Goal: Transaction & Acquisition: Purchase product/service

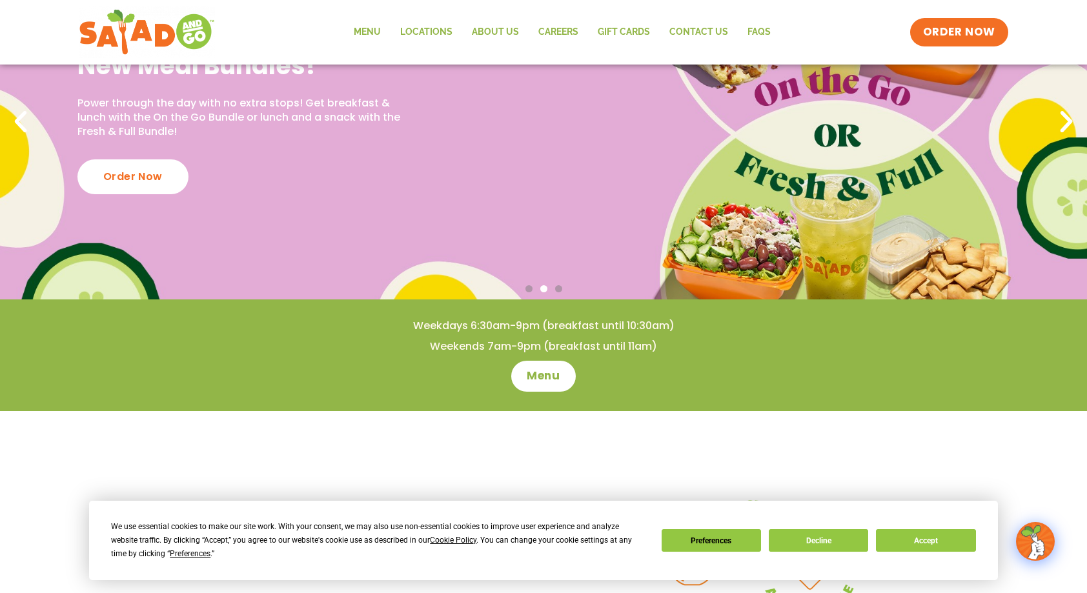
scroll to position [23, 0]
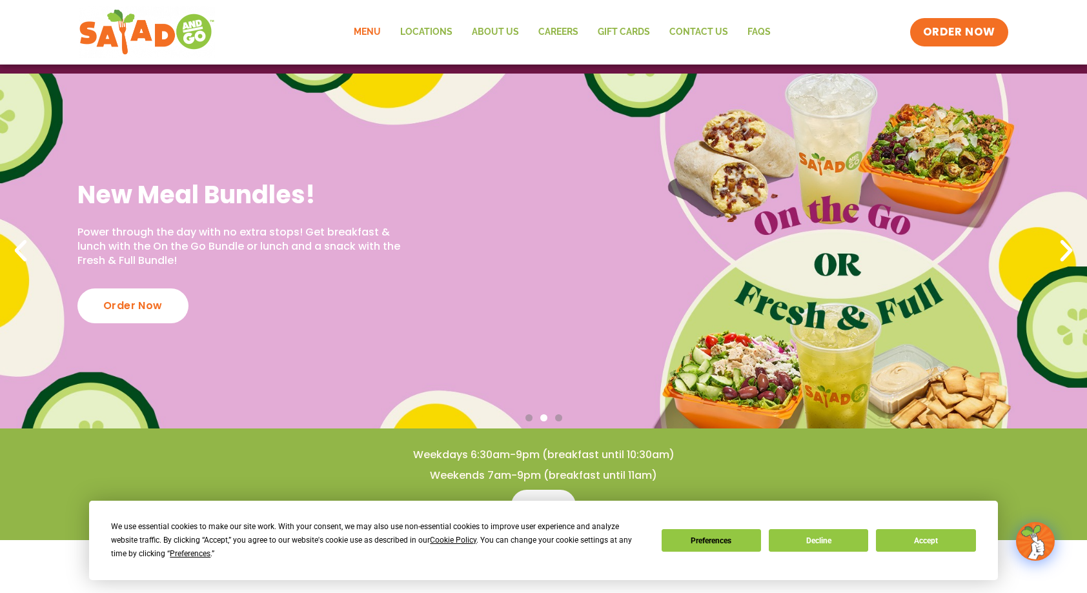
click at [377, 28] on link "Menu" at bounding box center [367, 32] width 46 height 30
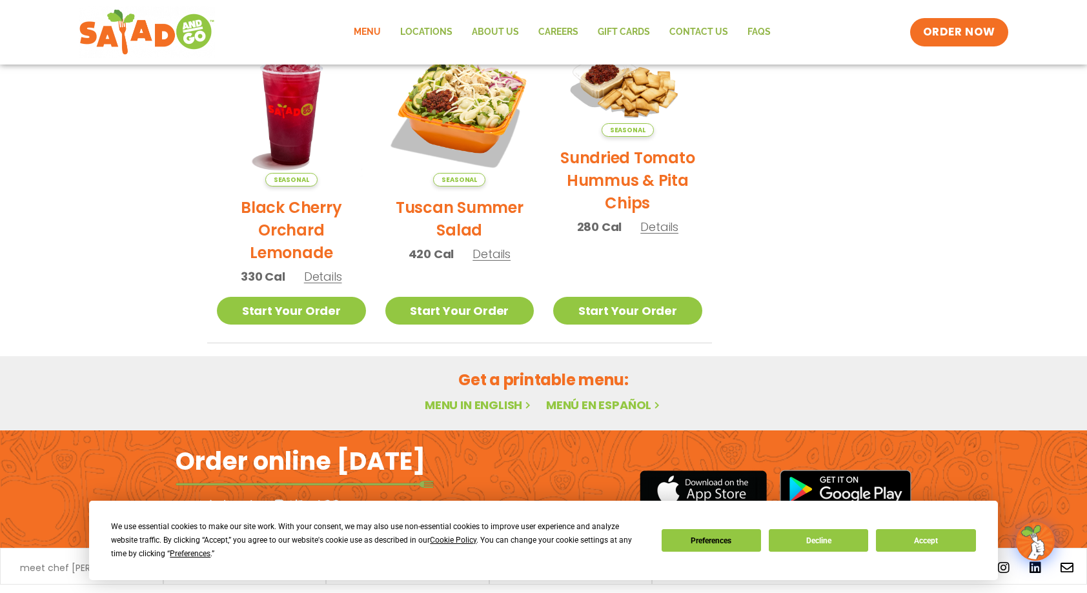
scroll to position [685, 0]
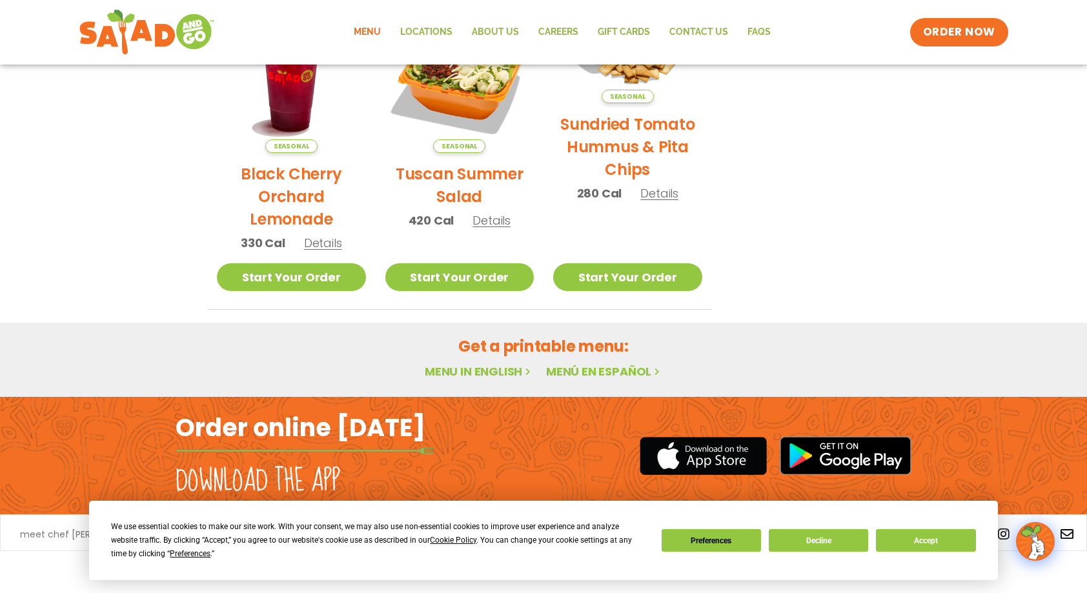
click at [378, 33] on link "Menu" at bounding box center [367, 32] width 46 height 30
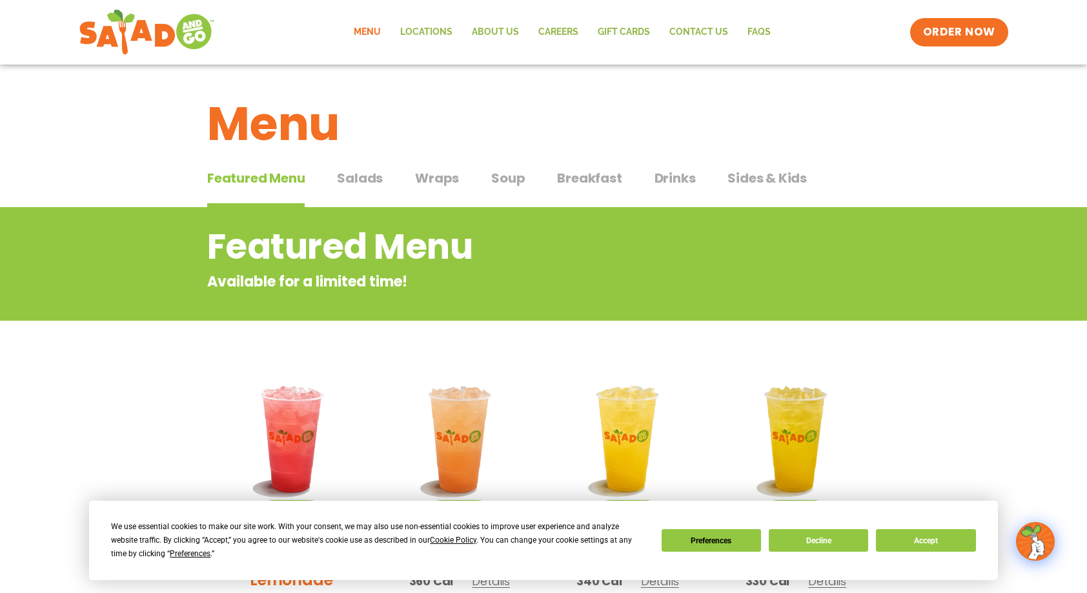
click at [612, 182] on span "Breakfast" at bounding box center [589, 177] width 65 height 19
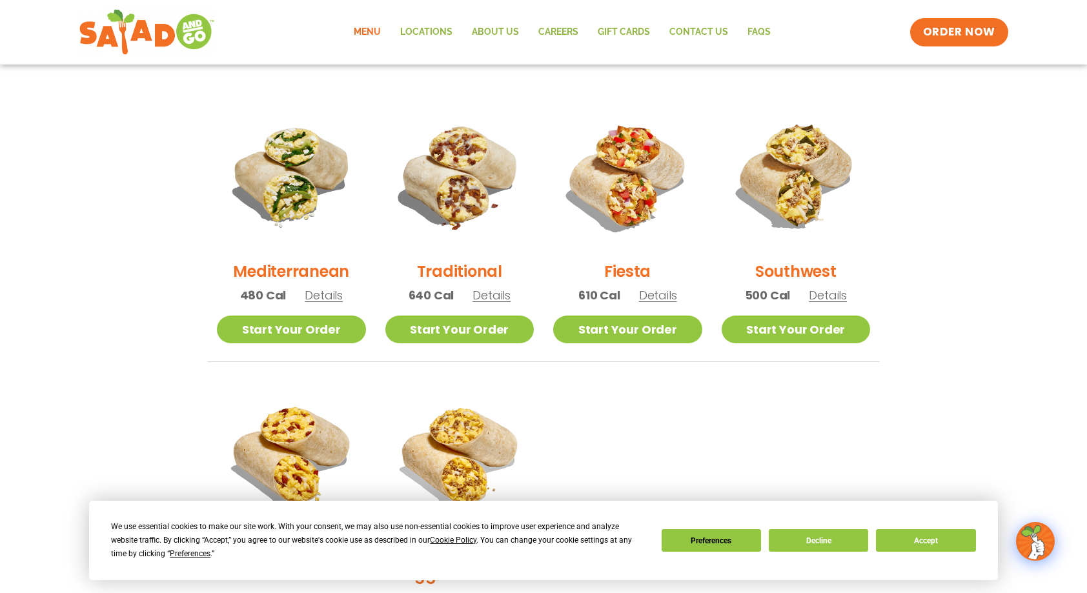
scroll to position [209, 0]
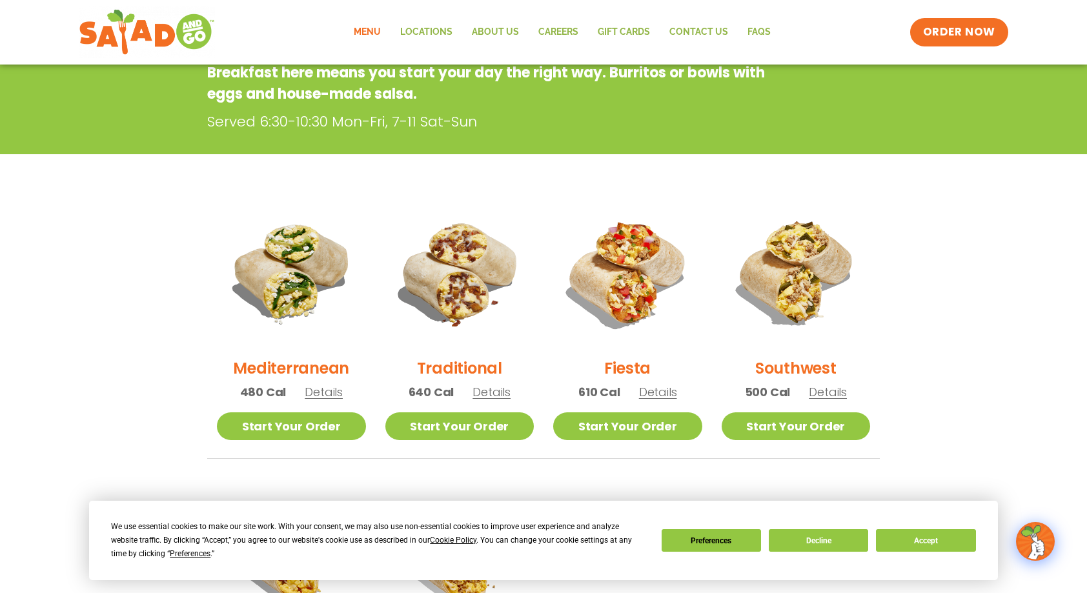
click at [641, 297] on img at bounding box center [627, 272] width 149 height 149
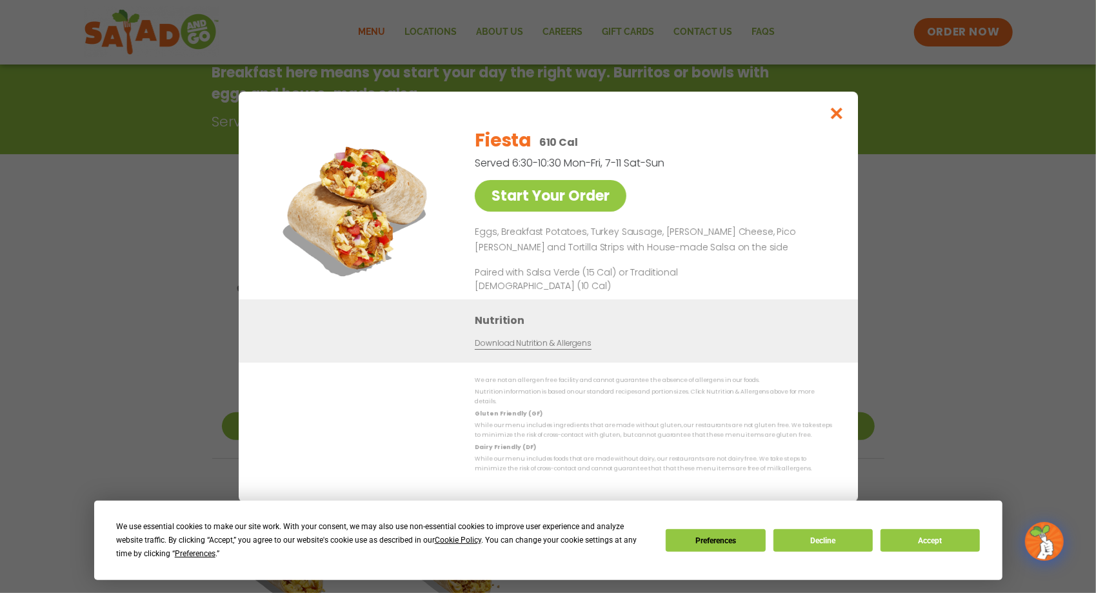
click at [388, 212] on img at bounding box center [358, 207] width 181 height 181
click at [851, 109] on button "Close modal" at bounding box center [837, 113] width 42 height 43
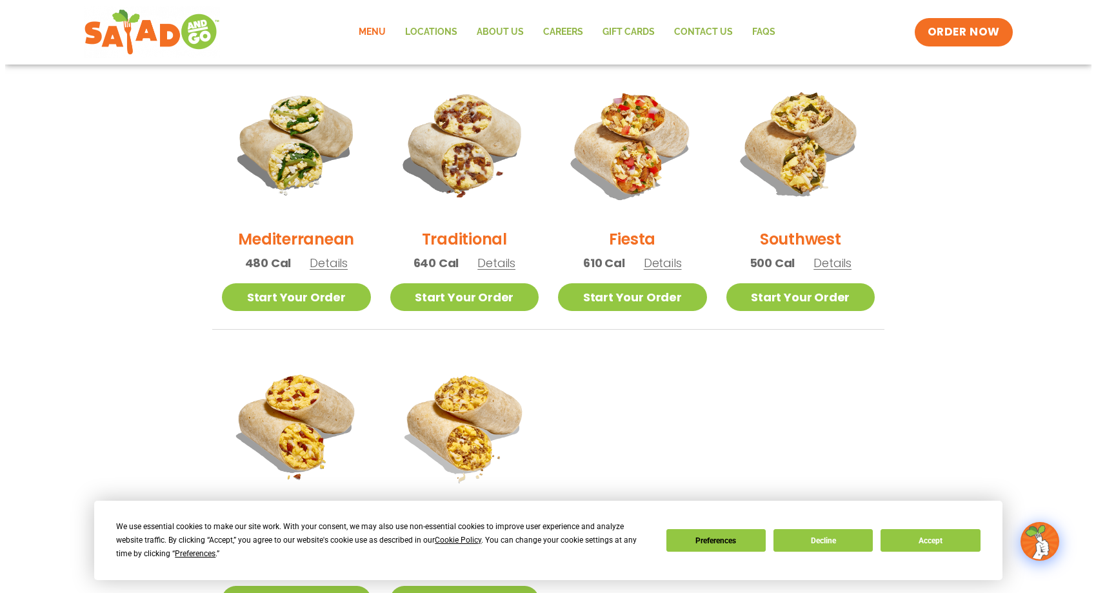
scroll to position [467, 0]
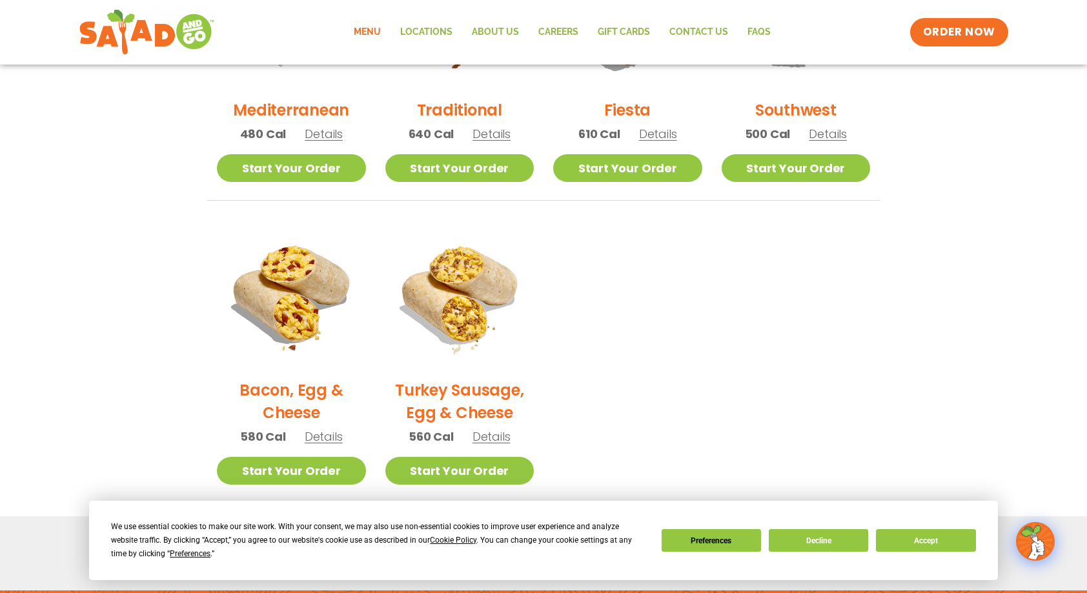
click at [290, 341] on img at bounding box center [291, 294] width 149 height 149
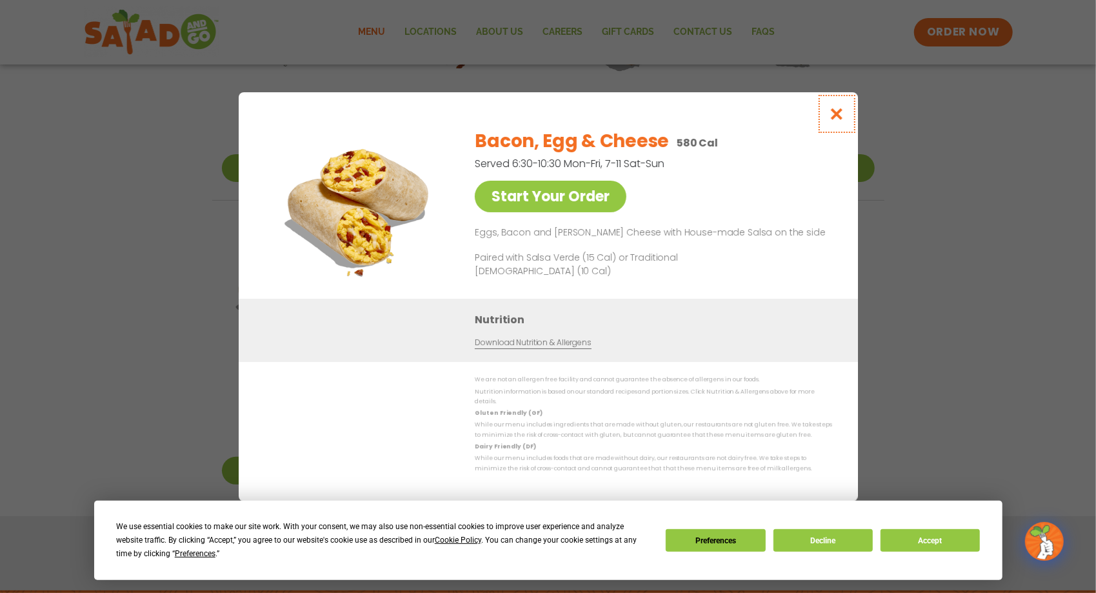
click at [836, 115] on icon "Close modal" at bounding box center [837, 114] width 16 height 14
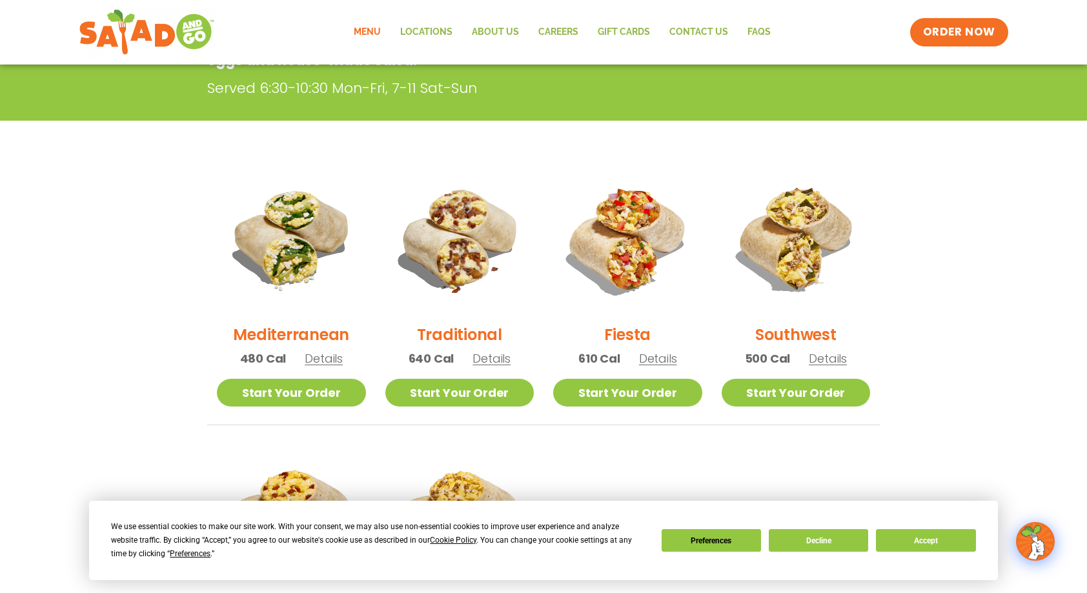
scroll to position [247, 0]
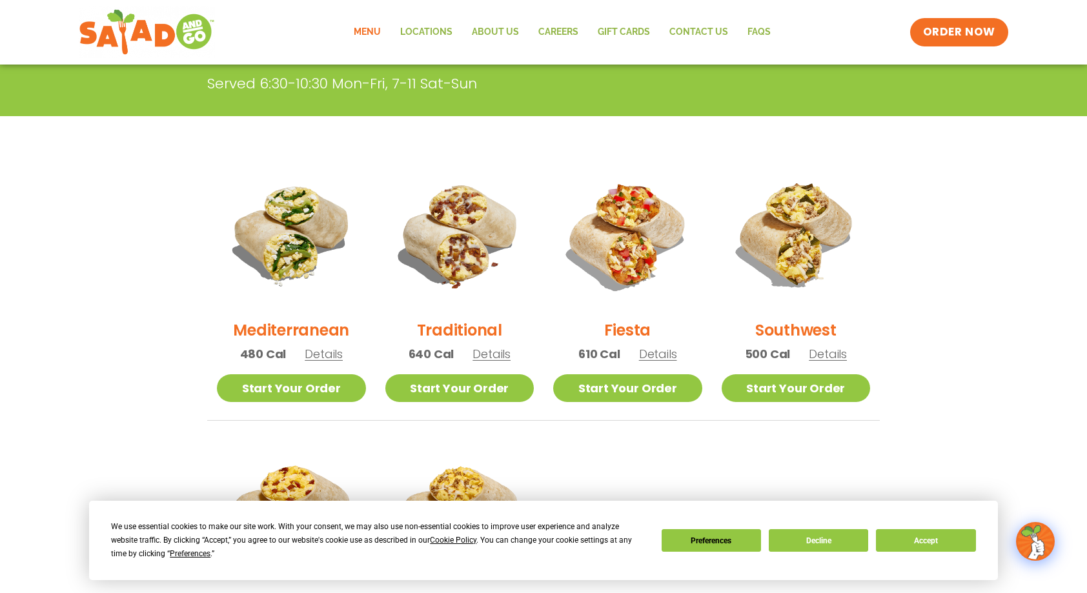
click at [811, 242] on img at bounding box center [796, 234] width 149 height 149
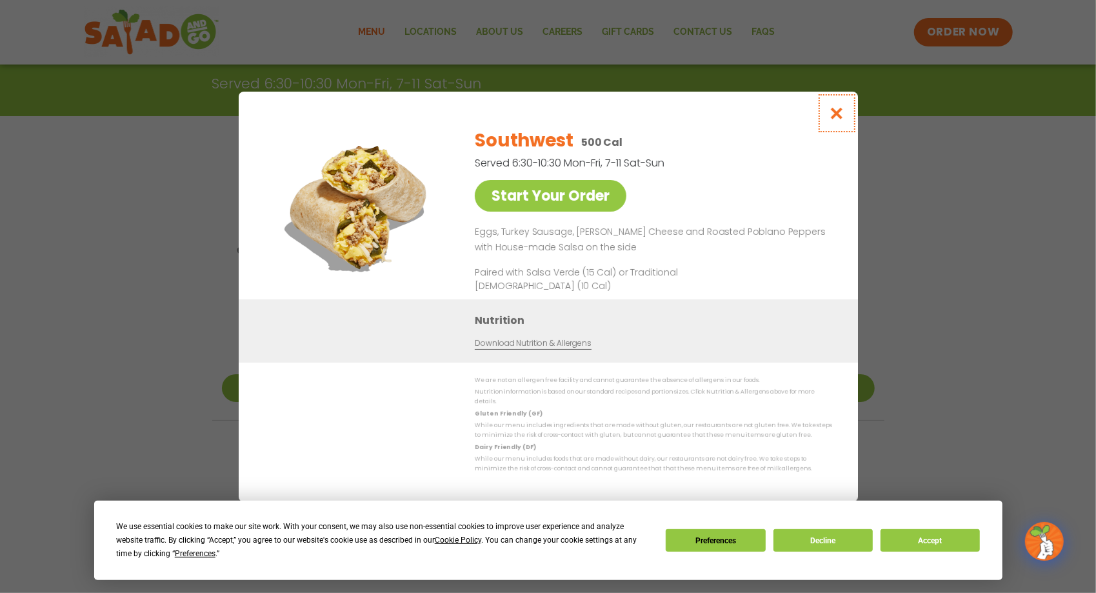
click at [847, 123] on button "Close modal" at bounding box center [837, 113] width 42 height 43
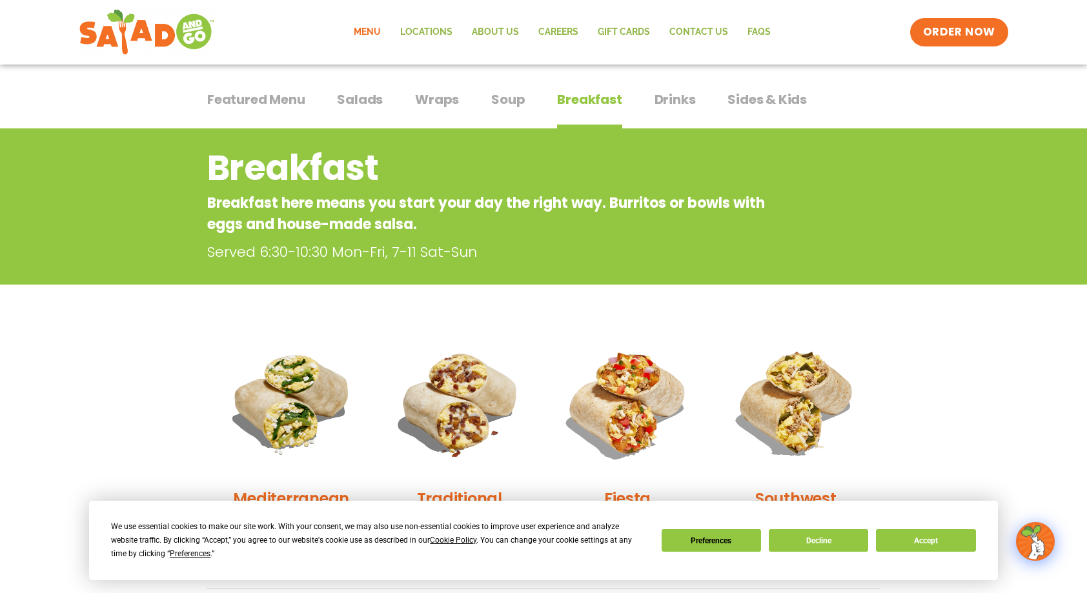
scroll to position [0, 0]
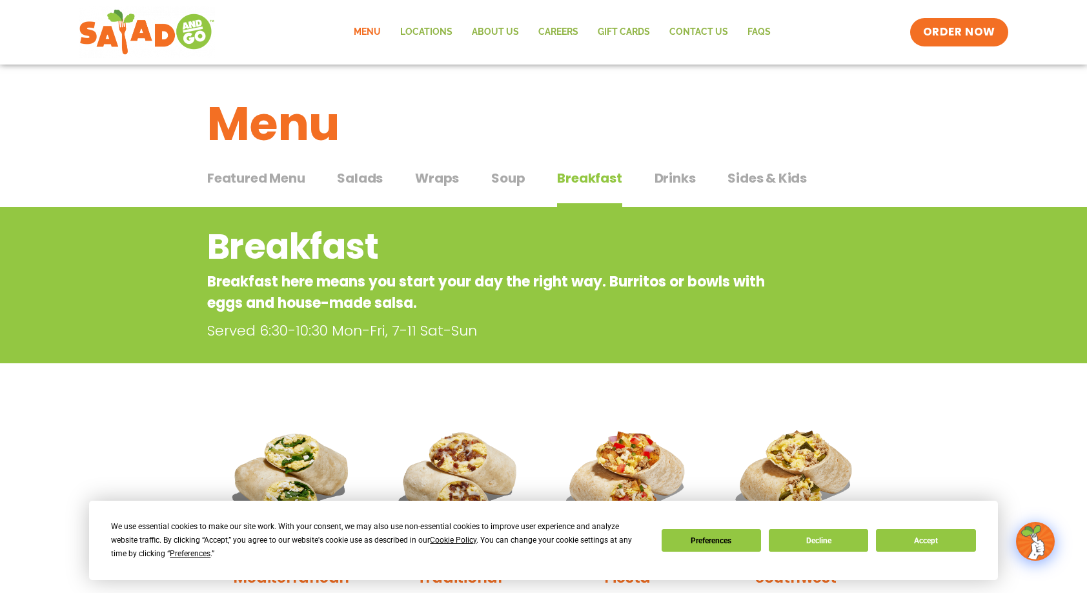
click at [674, 176] on span "Drinks" at bounding box center [674, 177] width 41 height 19
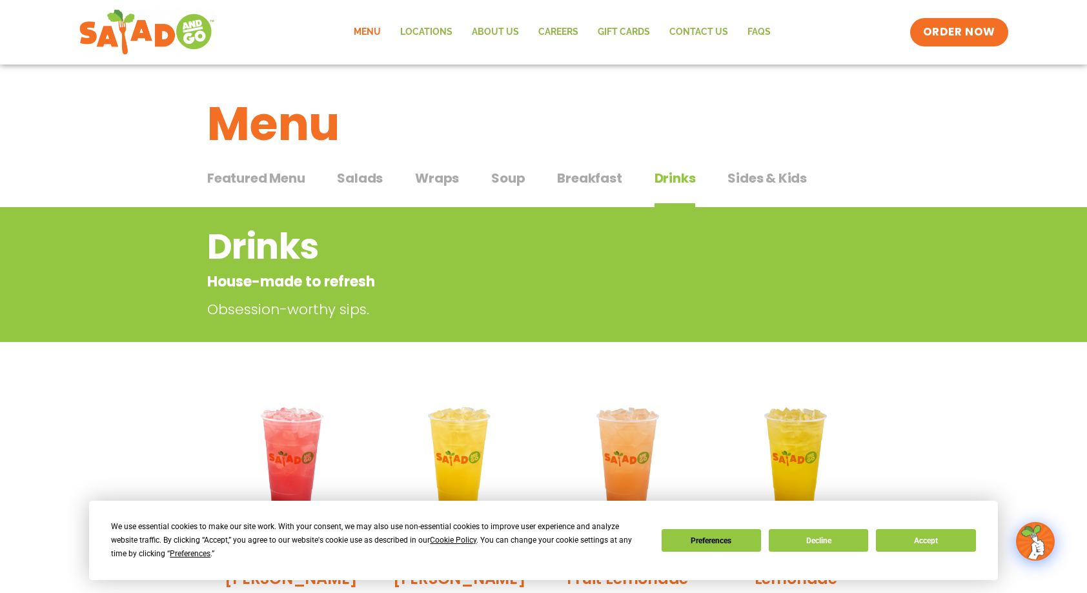
click at [745, 181] on span "Sides & Kids" at bounding box center [766, 177] width 79 height 19
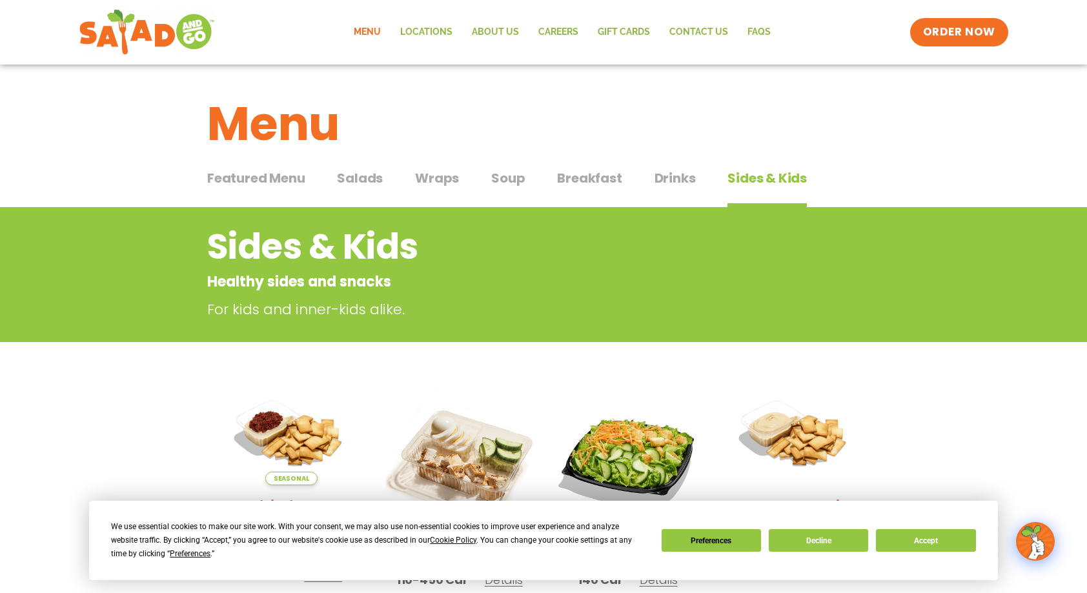
click at [586, 184] on span "Breakfast" at bounding box center [589, 177] width 65 height 19
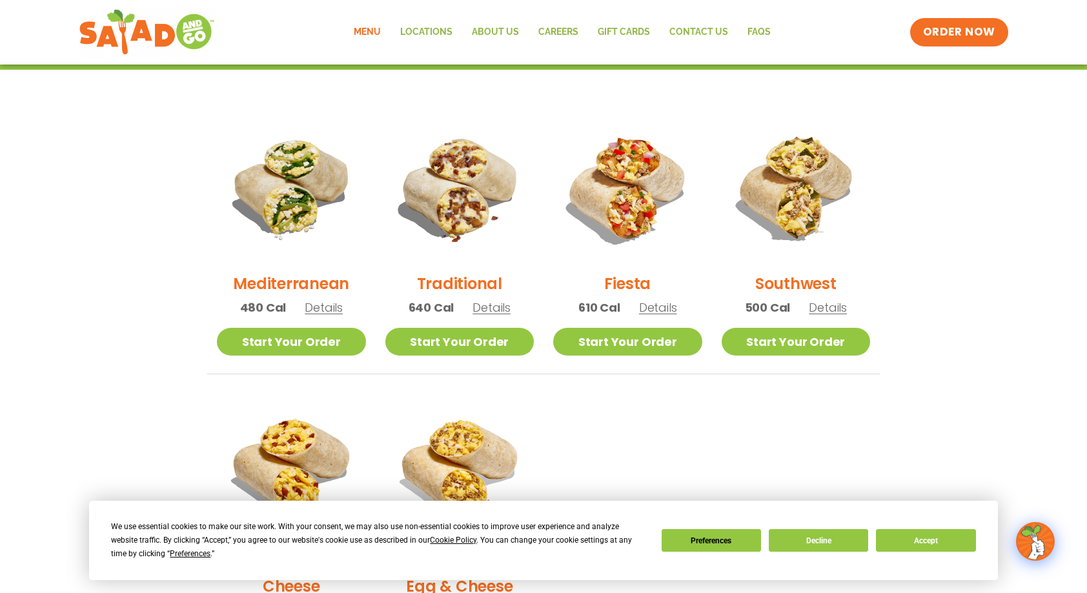
scroll to position [274, 0]
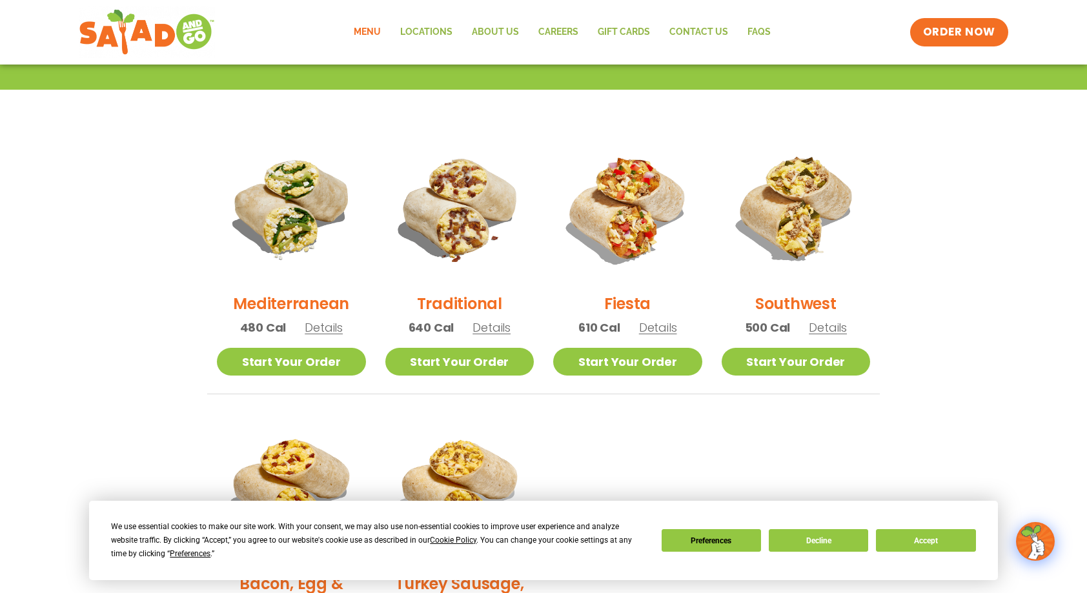
click at [800, 218] on img at bounding box center [796, 208] width 149 height 149
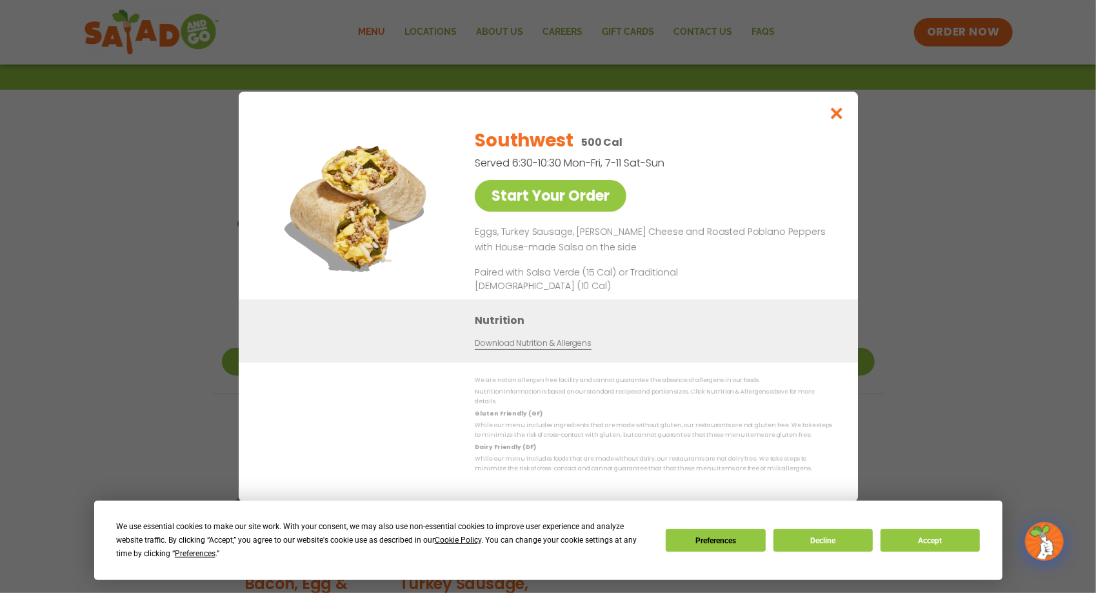
click at [368, 223] on img at bounding box center [358, 207] width 181 height 181
click at [582, 205] on link "Start Your Order" at bounding box center [551, 196] width 152 height 32
click at [838, 115] on icon "Close modal" at bounding box center [837, 113] width 16 height 14
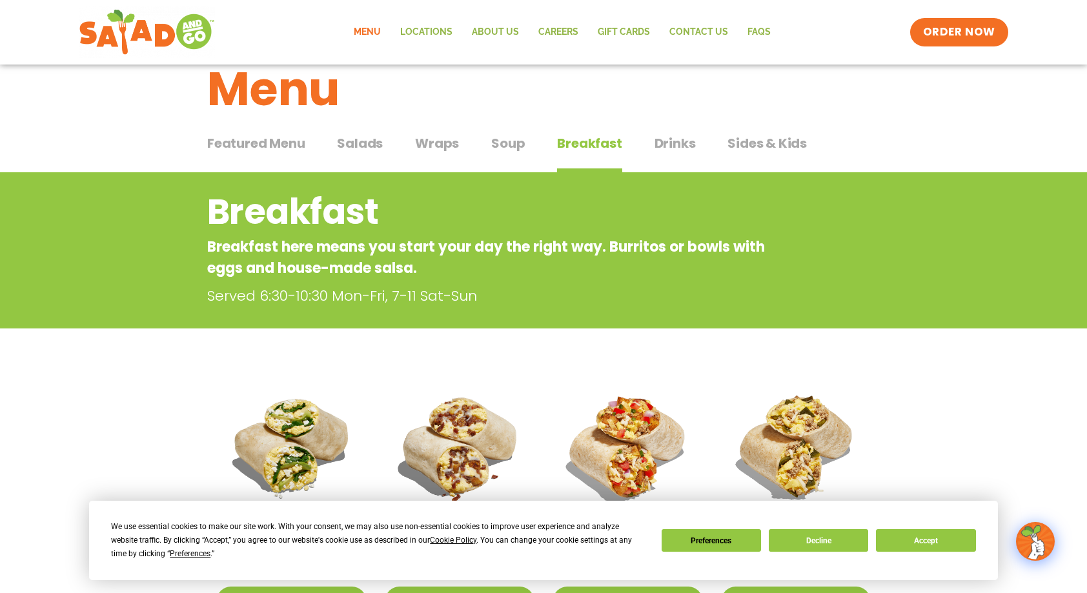
scroll to position [0, 0]
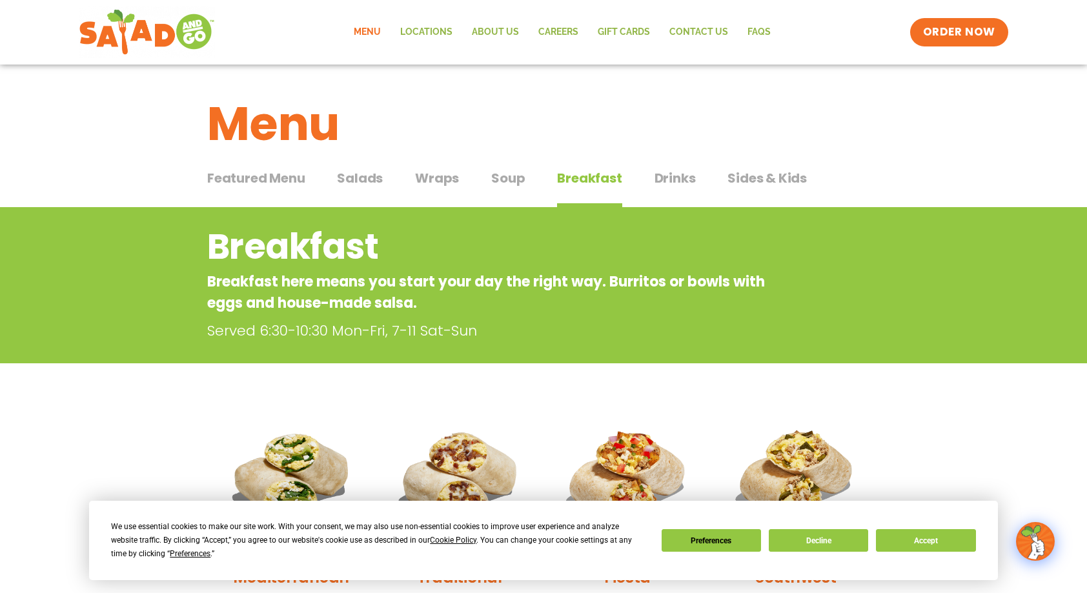
click at [760, 178] on span "Sides & Kids" at bounding box center [766, 177] width 79 height 19
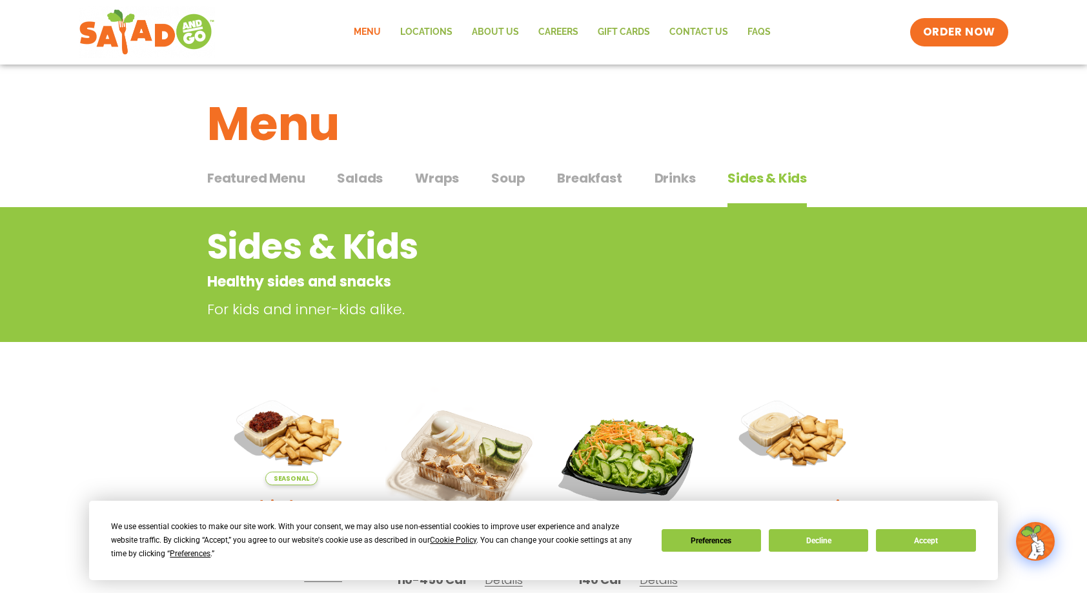
click at [760, 178] on span "Sides & Kids" at bounding box center [766, 177] width 79 height 19
click at [643, 179] on div "Featured Menu Featured Menu Salads Salads Wraps Wraps Soup Soup Breakfast Break…" at bounding box center [543, 186] width 672 height 44
click at [667, 177] on span "Drinks" at bounding box center [674, 177] width 41 height 19
